Goal: Task Accomplishment & Management: Manage account settings

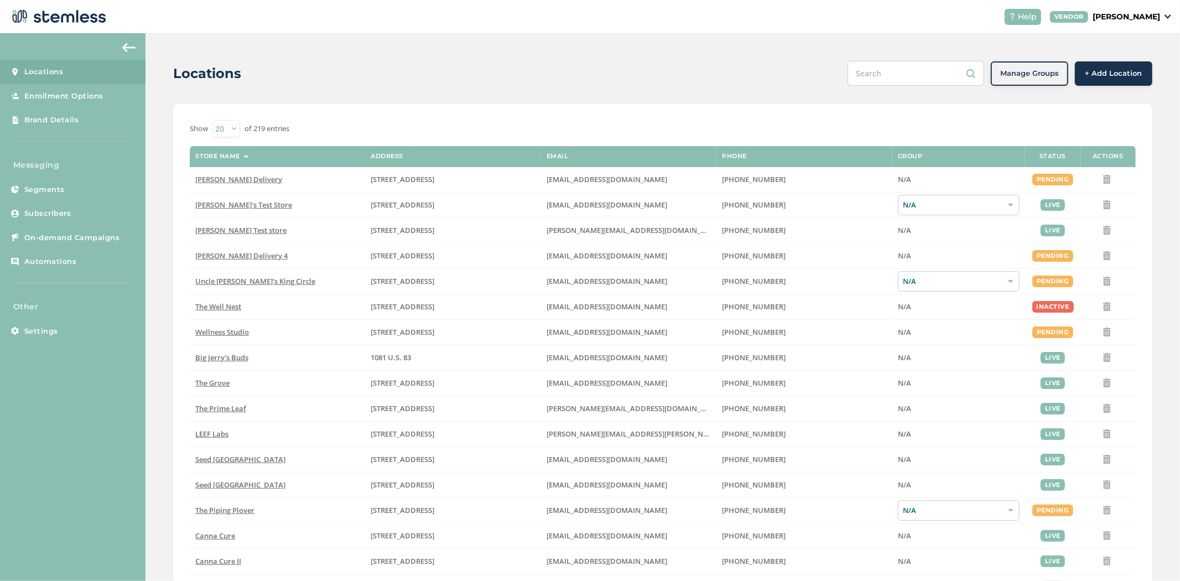
click at [1148, 13] on p "[PERSON_NAME]" at bounding box center [1127, 17] width 68 height 12
click at [1112, 59] on link "Profile" at bounding box center [1132, 59] width 54 height 11
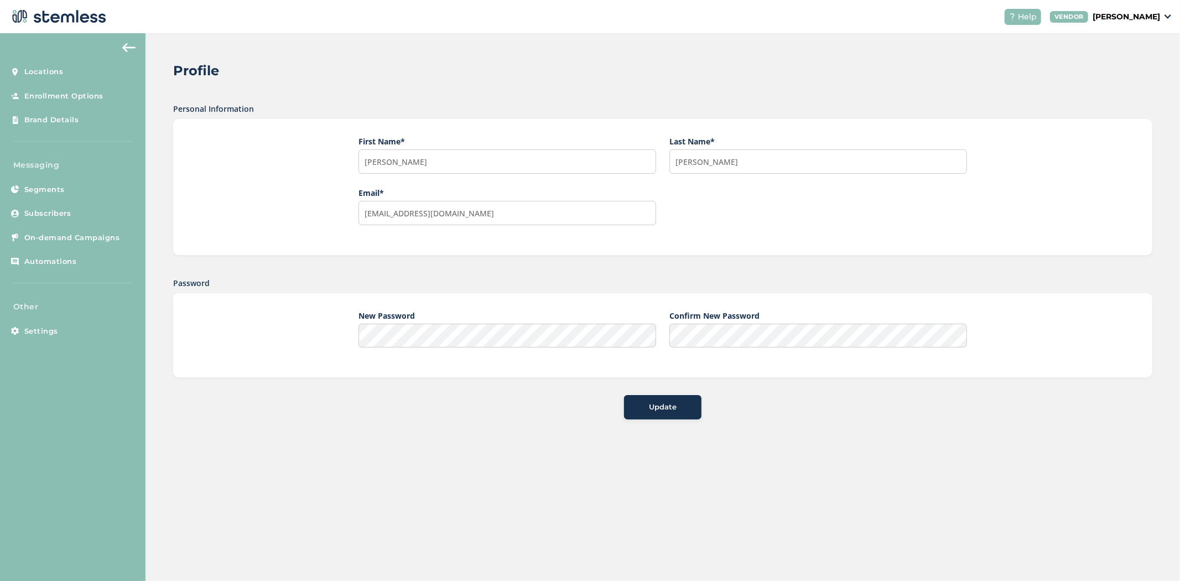
click at [129, 46] on img at bounding box center [128, 47] width 13 height 9
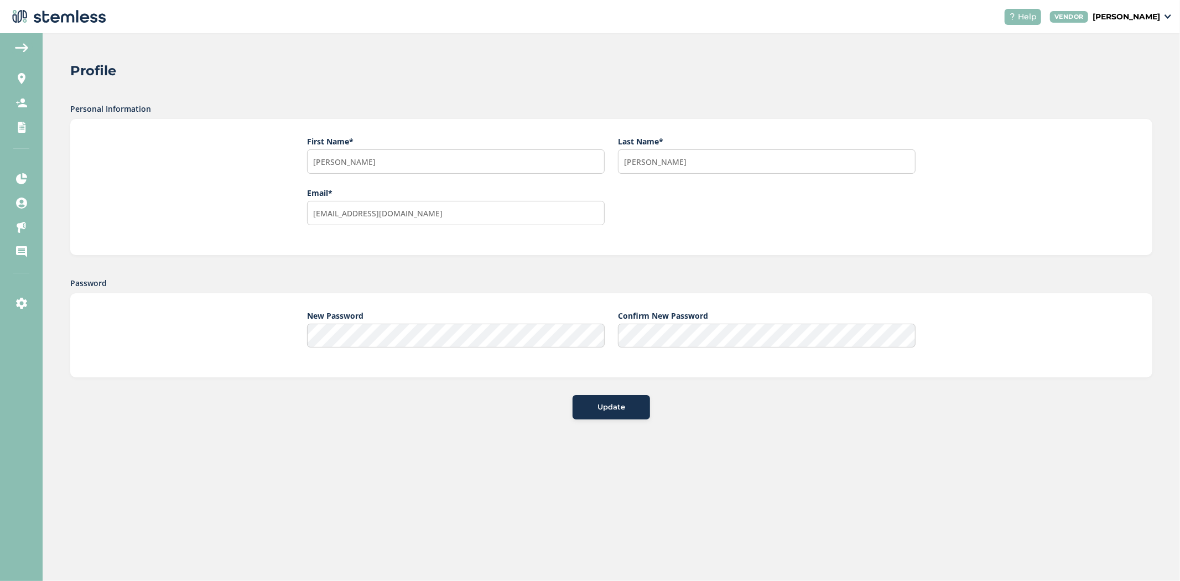
click at [8, 43] on aside "Locations Enrollment Options Brand Details Messaging Segments Subscribers On-de…" at bounding box center [21, 307] width 43 height 548
click at [20, 45] on img at bounding box center [21, 47] width 13 height 9
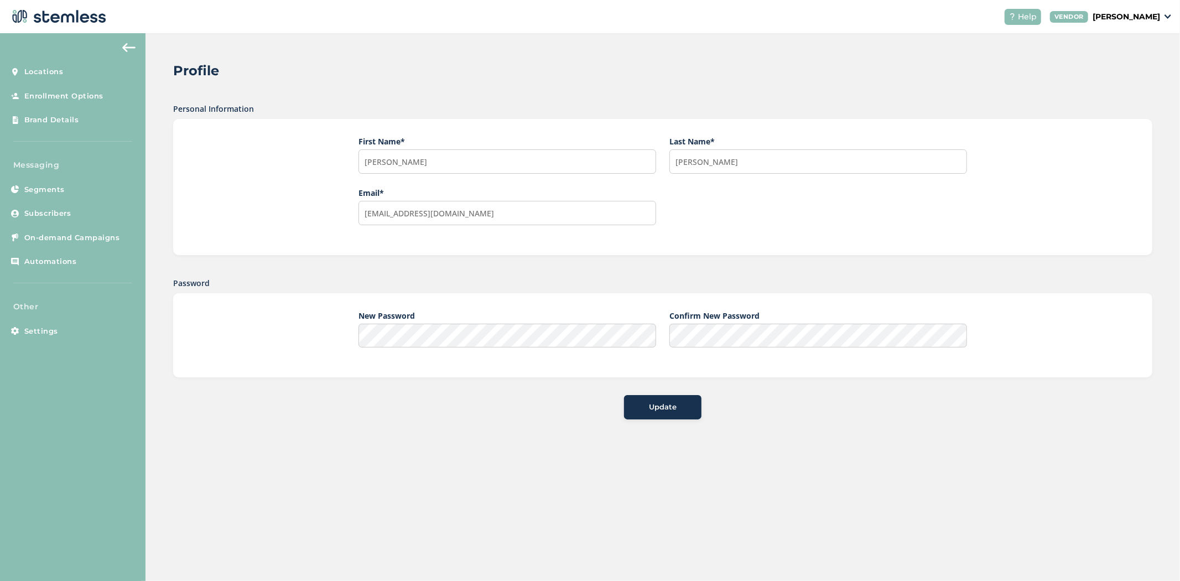
click at [1161, 19] on div "VENDOR Brian Shen" at bounding box center [1110, 17] width 121 height 12
drag, startPoint x: 831, startPoint y: 75, endPoint x: 509, endPoint y: 36, distance: 323.9
click at [827, 75] on div "Profile" at bounding box center [658, 71] width 971 height 20
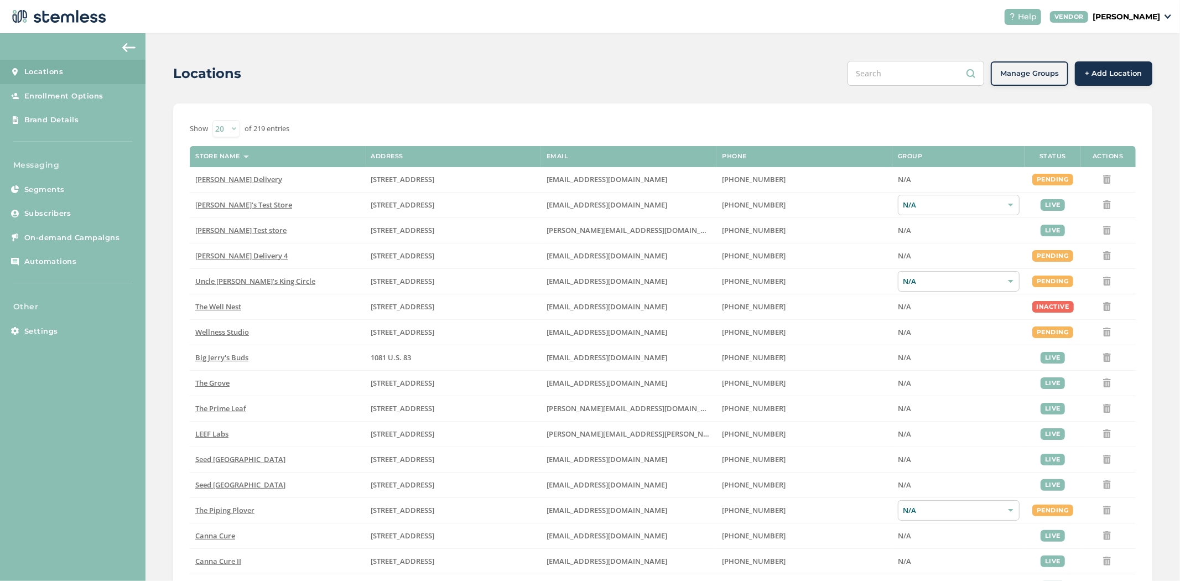
click at [1141, 20] on p "[PERSON_NAME]" at bounding box center [1127, 17] width 68 height 12
click at [1110, 56] on link "Profile" at bounding box center [1132, 59] width 54 height 11
click at [1135, 12] on p "[PERSON_NAME]" at bounding box center [1127, 17] width 68 height 12
click at [1116, 79] on link "Logout" at bounding box center [1132, 79] width 54 height 11
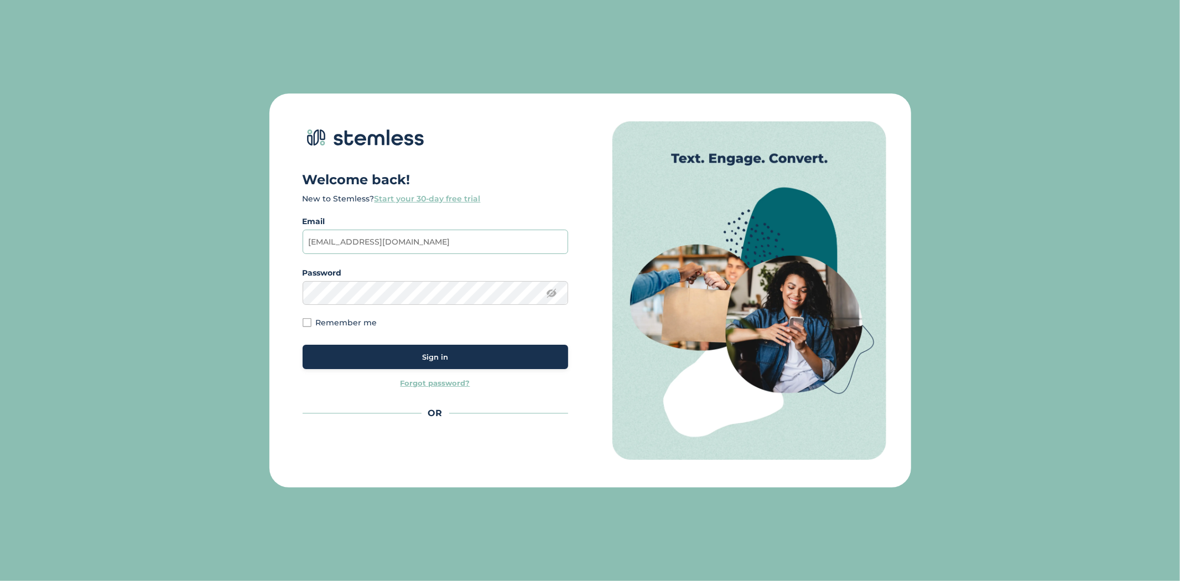
click at [401, 240] on input "[EMAIL_ADDRESS][DOMAIN_NAME]" at bounding box center [436, 242] width 266 height 24
type input "[PERSON_NAME][EMAIL_ADDRESS][DOMAIN_NAME]"
click at [522, 355] on div "Sign in" at bounding box center [436, 357] width 248 height 11
